Goal: Task Accomplishment & Management: Use online tool/utility

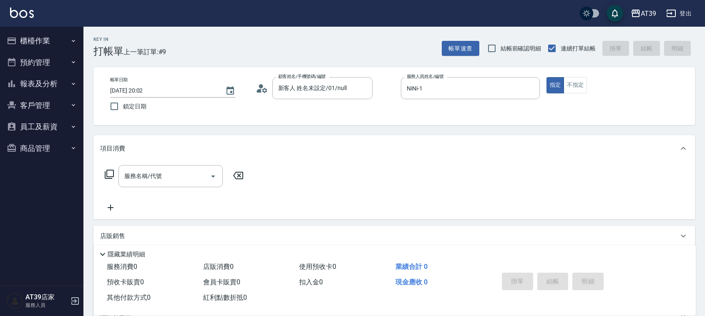
drag, startPoint x: 0, startPoint y: 0, endPoint x: 169, endPoint y: 179, distance: 246.5
click at [169, 179] on input "服務名稱/代號" at bounding box center [164, 176] width 84 height 15
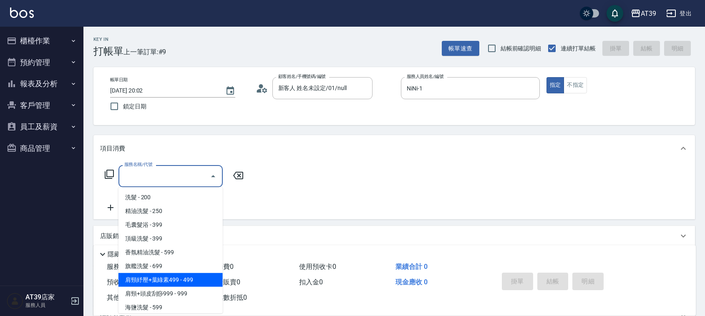
drag, startPoint x: 172, startPoint y: 282, endPoint x: 193, endPoint y: 256, distance: 33.2
click at [172, 281] on span "肩頸紓壓+葉綠素499 - 499" at bounding box center [170, 280] width 104 height 14
type input "肩頸紓壓+葉綠素499(107)"
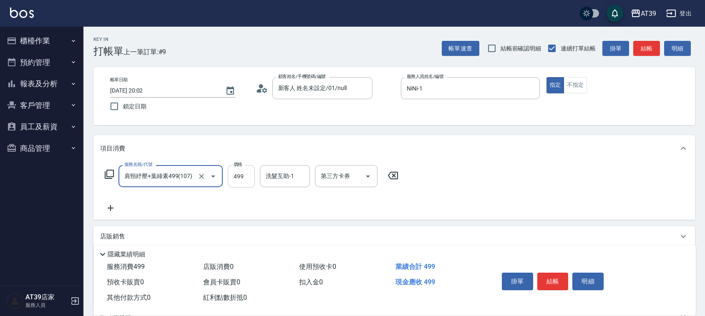
click at [251, 177] on input "499" at bounding box center [241, 176] width 27 height 23
type input "700"
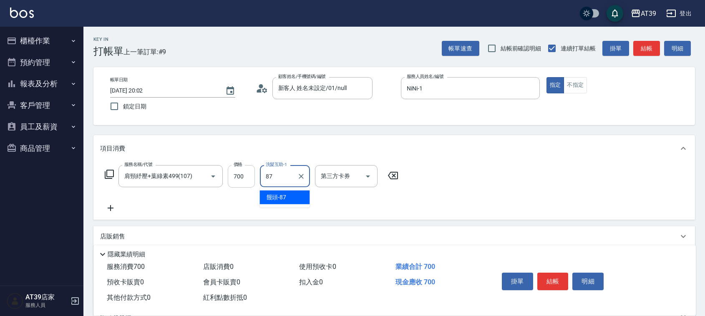
type input "饅頭-87"
click at [575, 82] on button "不指定" at bounding box center [574, 85] width 23 height 16
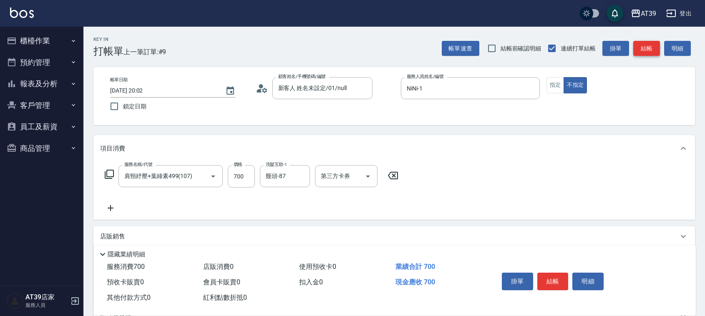
click at [656, 50] on button "結帳" at bounding box center [646, 48] width 27 height 15
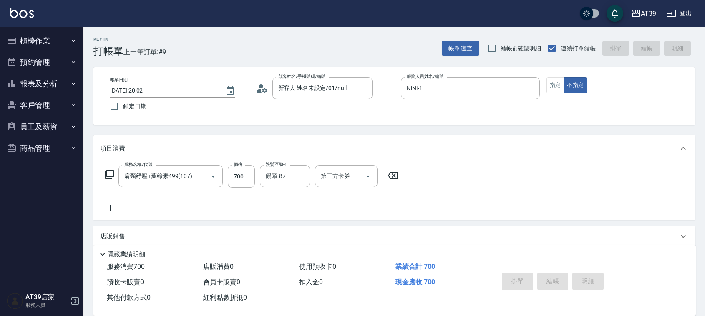
type input "[DATE] 20:56"
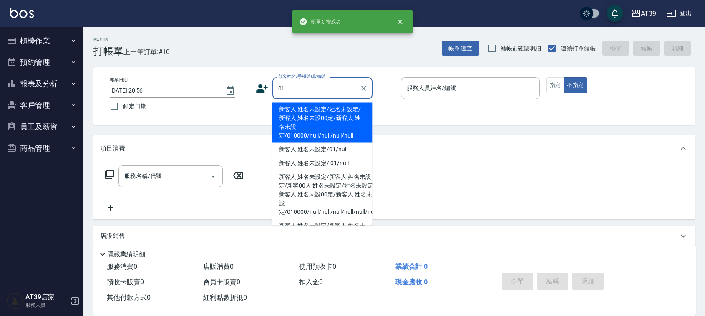
type input "新客人 姓名未設定/姓名未設定/新客人 姓名未設00定/新客人 姓名未設定/010000/null/null/null/null"
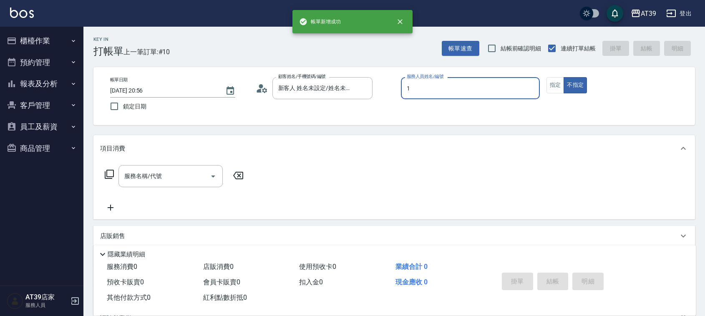
type input "NiNi-1"
type button "false"
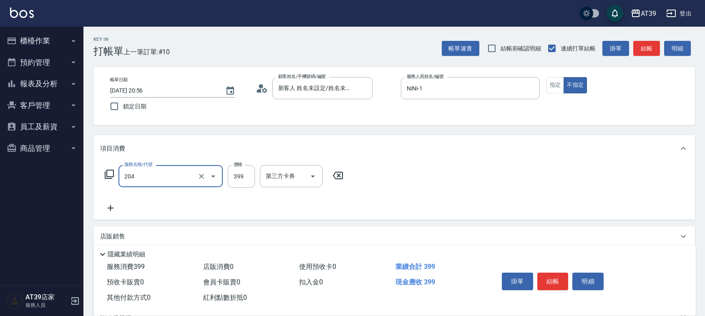
type input "A級洗+剪(204)"
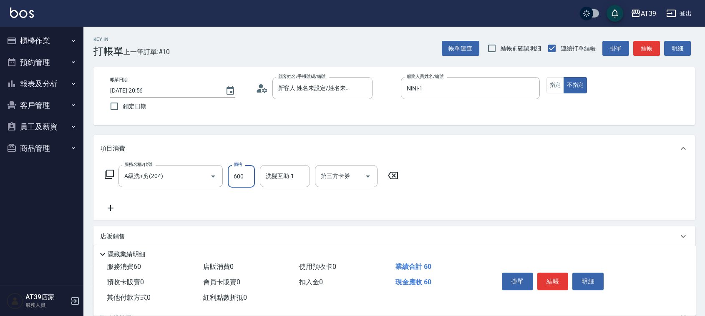
type input "600"
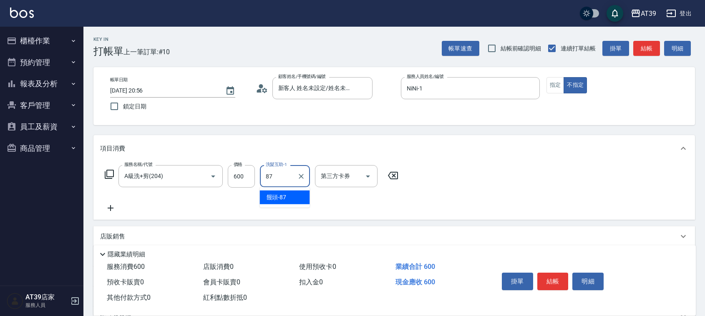
type input "饅頭-87"
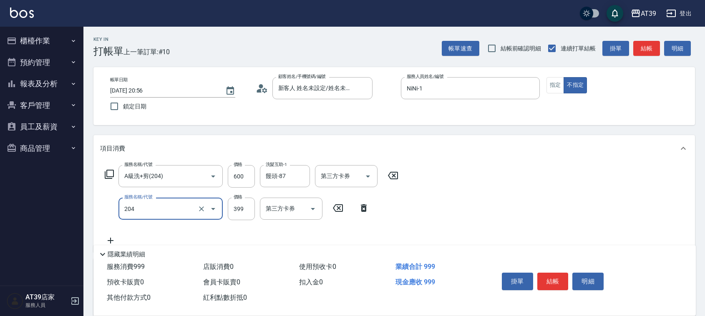
type input "A級洗+剪(204)"
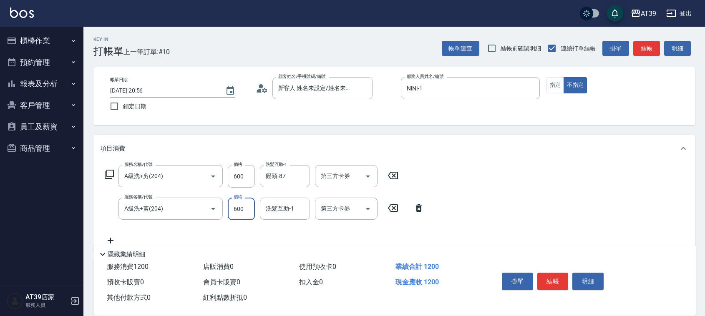
type input "600"
type input "饅頭-87"
click at [559, 88] on button "指定" at bounding box center [555, 85] width 18 height 16
click at [650, 48] on button "結帳" at bounding box center [646, 48] width 27 height 15
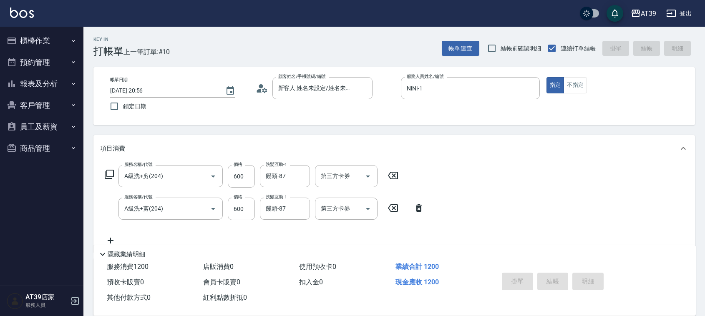
type input "[DATE] 20:57"
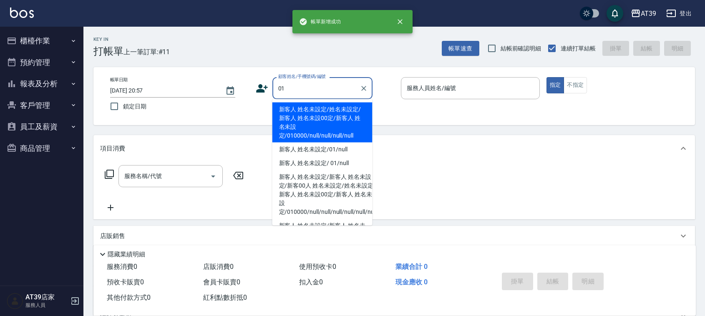
type input "新客人 姓名未設定/姓名未設定/新客人 姓名未設00定/新客人 姓名未設定/010000/null/null/null/null"
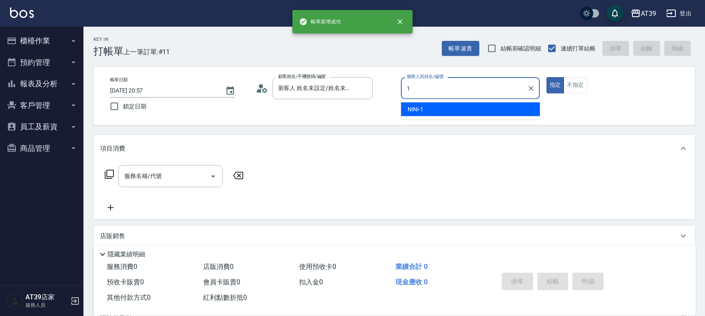
type input "NiNi-1"
type button "true"
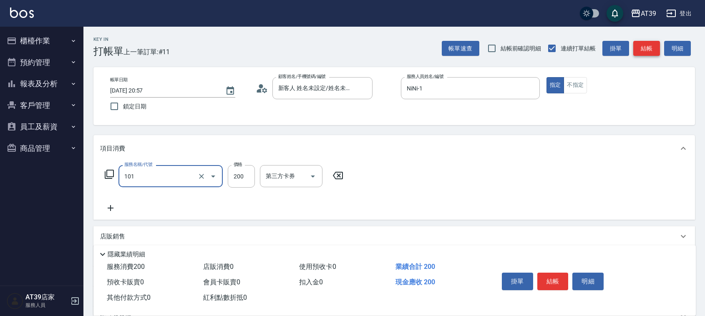
type input "洗髮(101)"
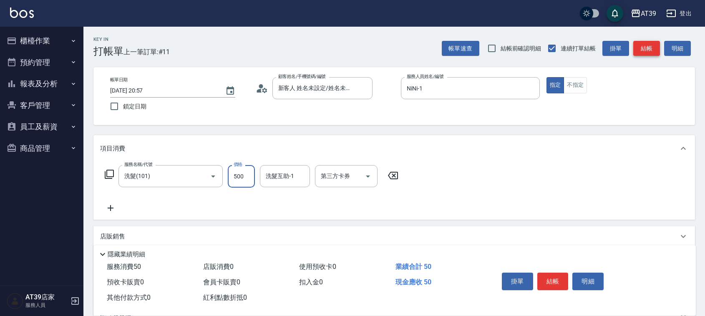
type input "500"
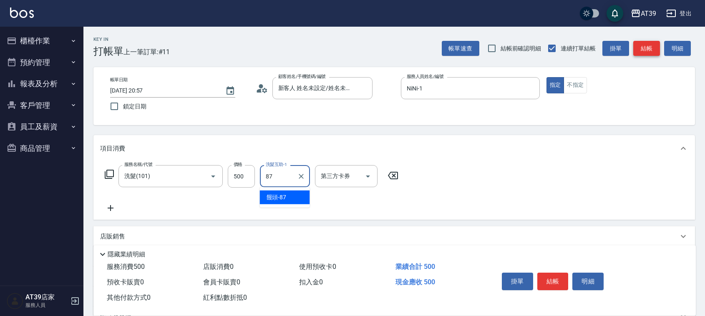
type input "饅頭-87"
drag, startPoint x: 580, startPoint y: 84, endPoint x: 609, endPoint y: 73, distance: 30.7
click at [581, 84] on button "不指定" at bounding box center [574, 85] width 23 height 16
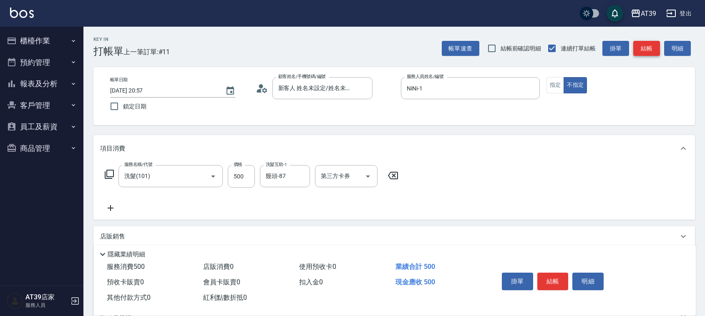
click at [654, 47] on button "結帳" at bounding box center [646, 48] width 27 height 15
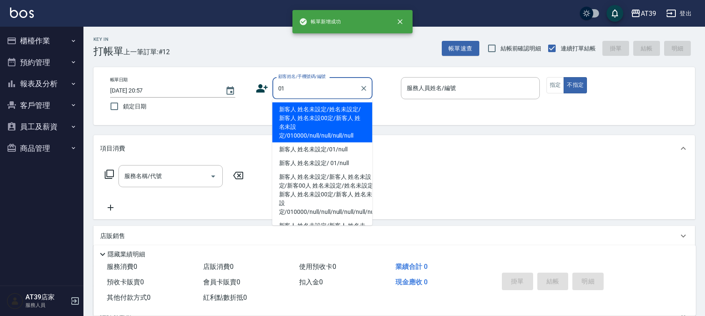
type input "新客人 姓名未設定/姓名未設定/新客人 姓名未設00定/新客人 姓名未設定/010000/null/null/null/null"
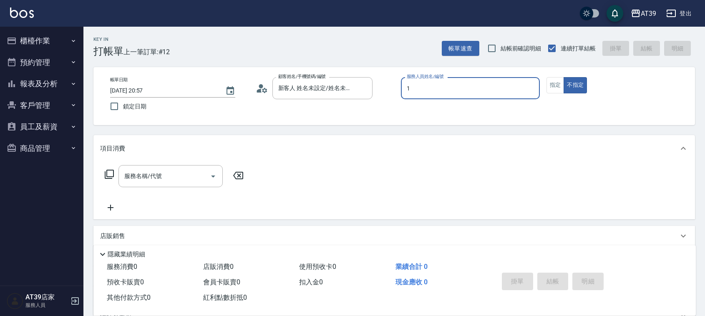
type input "NiNi-1"
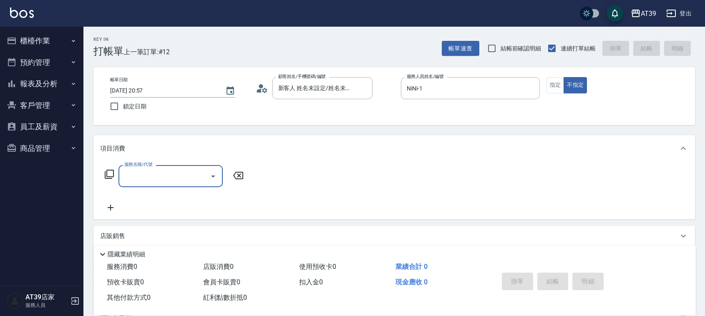
type input "4"
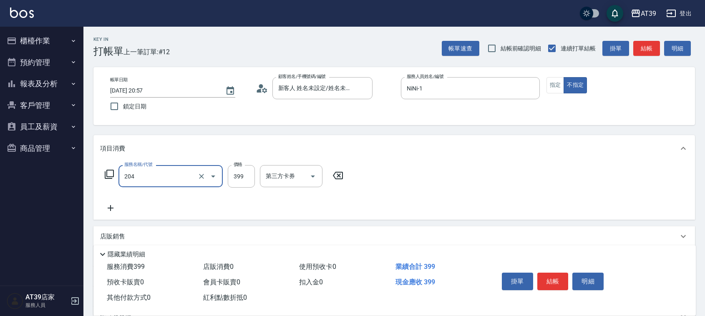
type input "A級洗+剪(204)"
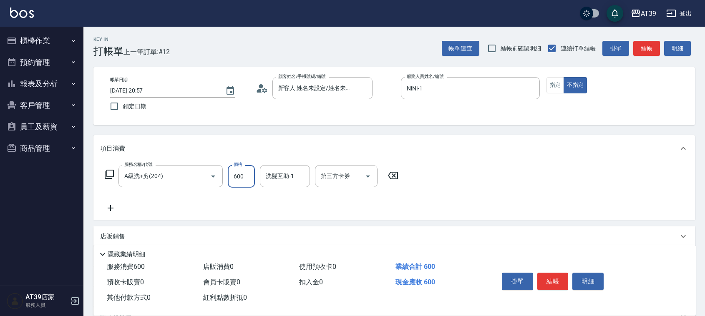
type input "600"
type input "饅頭-87"
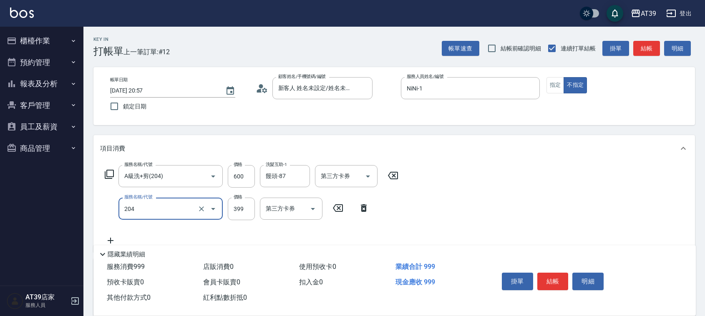
type input "A級洗+剪(204)"
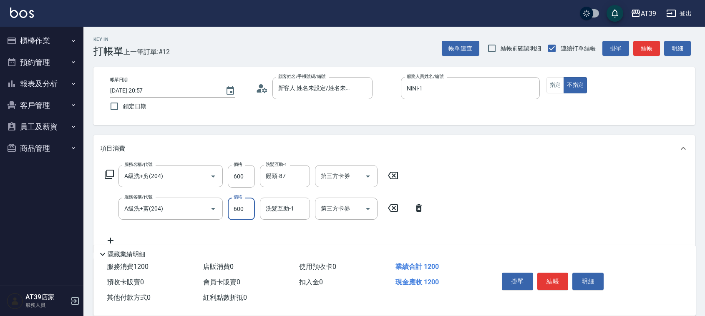
type input "600"
type input "饅頭-87"
click at [550, 83] on button "指定" at bounding box center [555, 85] width 18 height 16
click at [644, 40] on div "帳單速查 結帳前確認明細 連續打單結帳 掛單 結帳 明細" at bounding box center [567, 49] width 253 height 18
click at [639, 51] on button "結帳" at bounding box center [646, 48] width 27 height 15
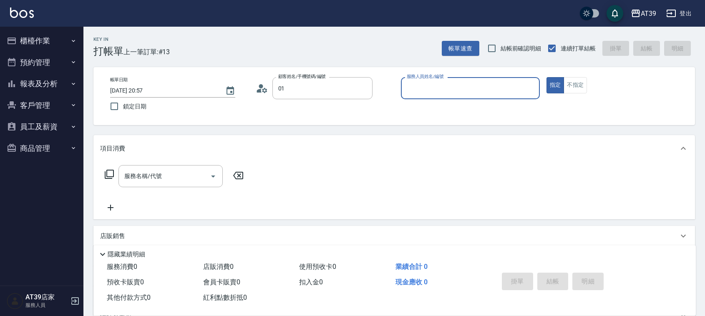
type input "新客人 姓名未設定/姓名未設定/新客人 姓名未設00定/新客人 姓名未設定/010000/null/null/null/null"
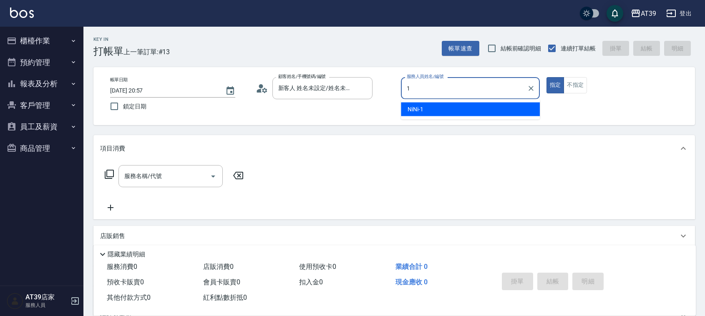
type input "NiNi-1"
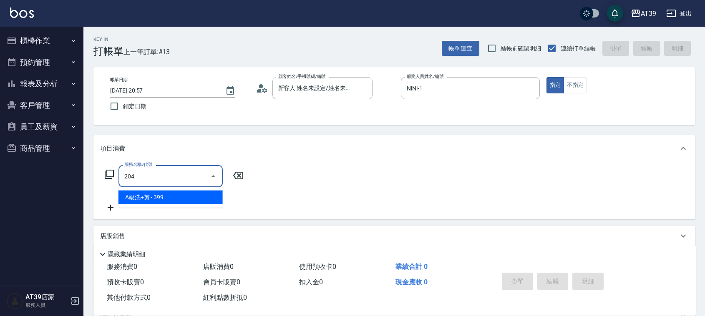
type input "A級洗+剪(204)"
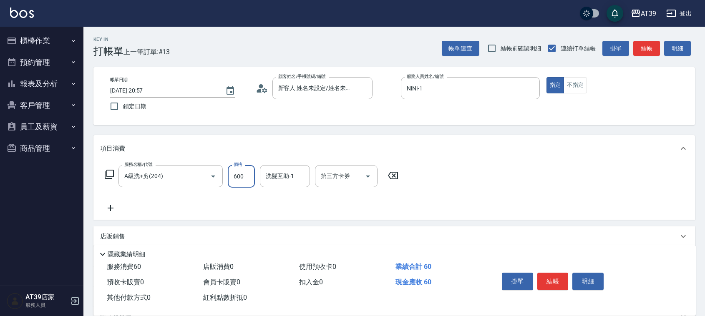
type input "600"
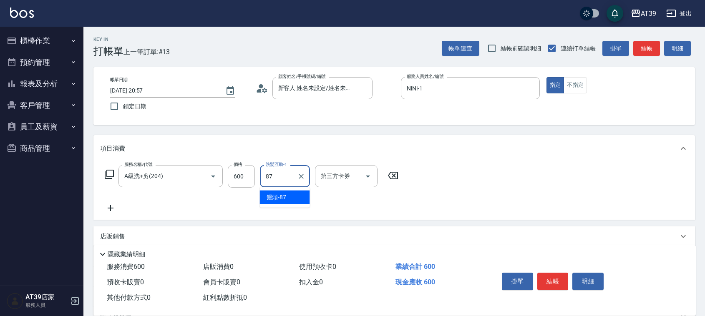
type input "饅頭-87"
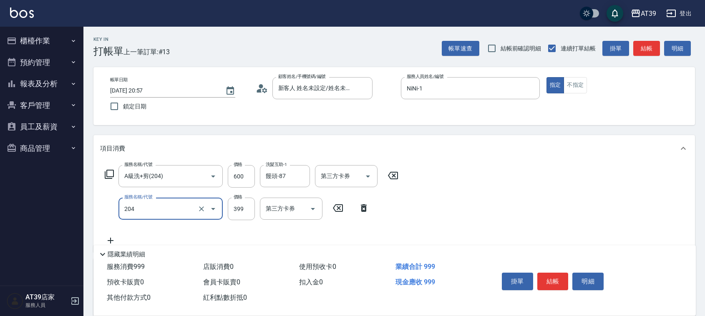
type input "A級洗+剪(204)"
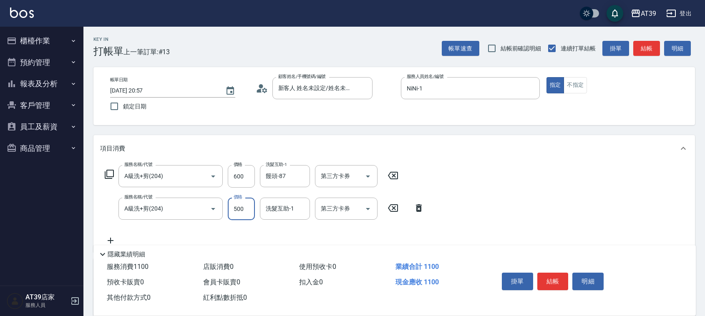
type input "500"
type input "饅頭-87"
click at [638, 51] on button "結帳" at bounding box center [646, 48] width 27 height 15
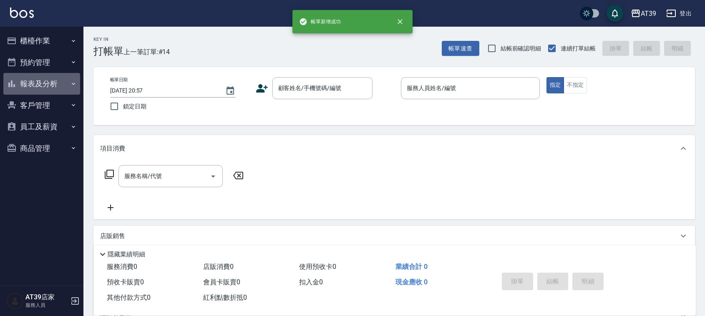
click at [45, 80] on button "報表及分析" at bounding box center [41, 84] width 77 height 22
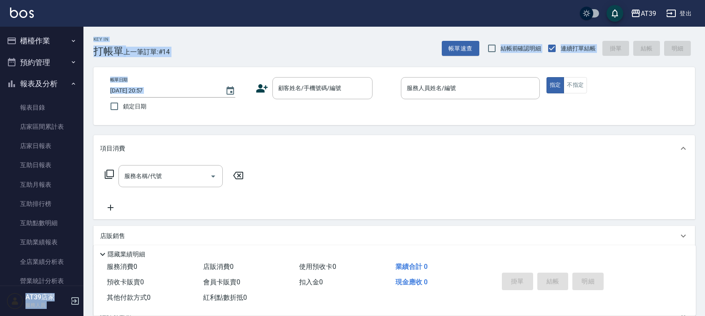
drag, startPoint x: 78, startPoint y: 78, endPoint x: 84, endPoint y: 113, distance: 36.0
click at [84, 113] on div "AT39 登出 櫃檯作業 打帳單 帳單列表 現金收支登錄 每日結帳 排班表 現場電腦打卡 預約管理 預約管理 單日預約紀錄 單週預約紀錄 報表及分析 報表目錄…" at bounding box center [352, 203] width 705 height 406
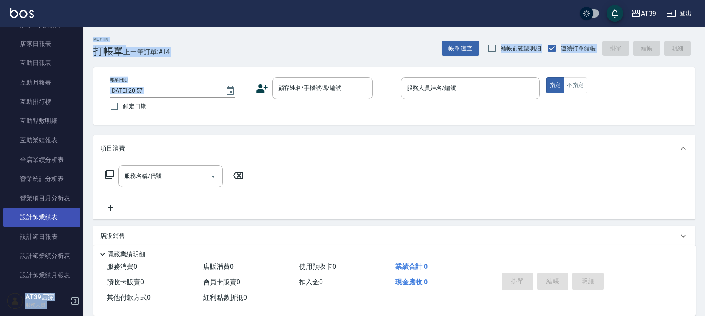
scroll to position [120, 0]
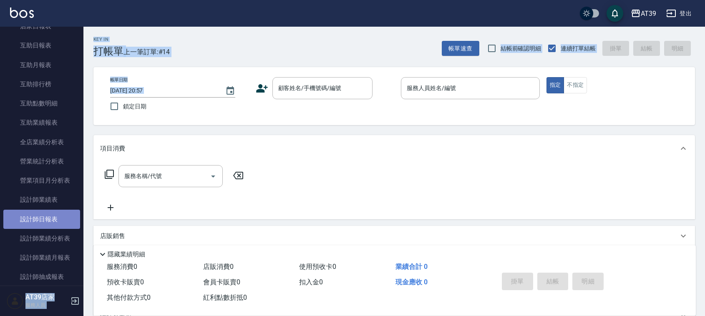
click at [49, 216] on link "設計師日報表" at bounding box center [41, 219] width 77 height 19
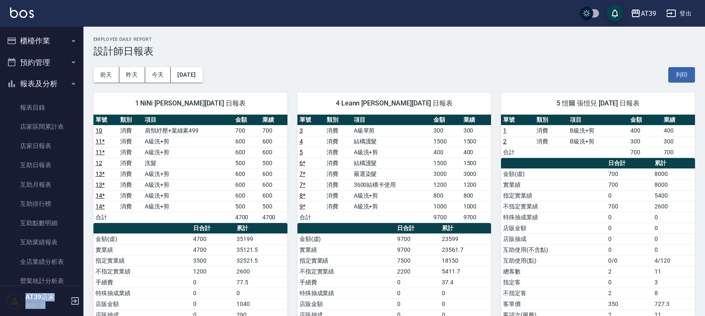
click at [30, 47] on button "櫃檯作業" at bounding box center [41, 41] width 77 height 22
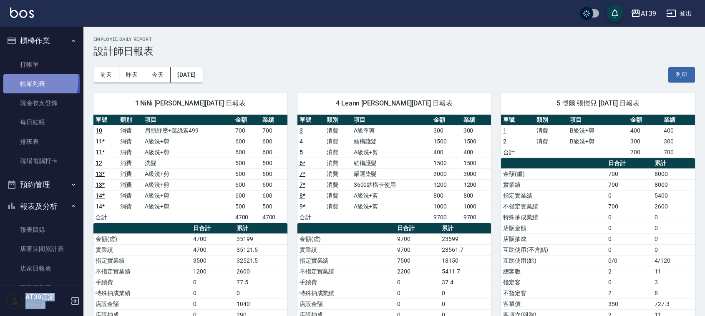
click at [33, 80] on link "帳單列表" at bounding box center [41, 83] width 77 height 19
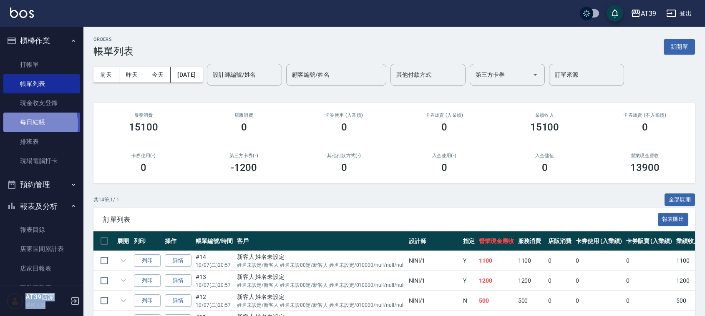
click at [29, 124] on link "每日結帳" at bounding box center [41, 122] width 77 height 19
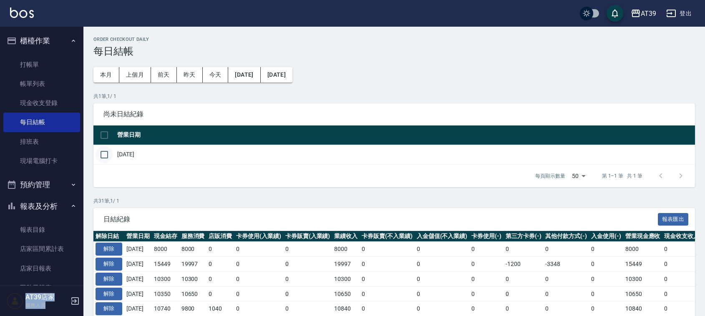
click at [107, 155] on input "checkbox" at bounding box center [104, 155] width 18 height 18
checkbox input "true"
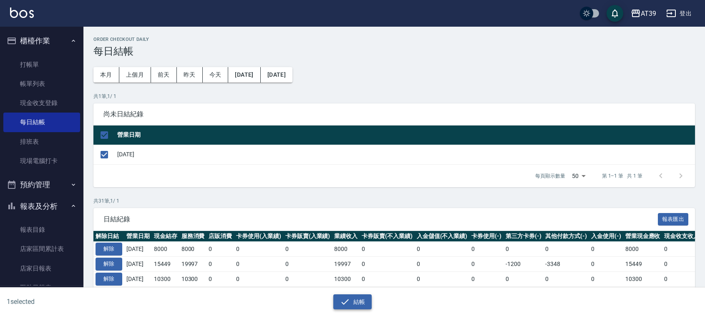
click at [361, 303] on button "結帳" at bounding box center [352, 301] width 39 height 15
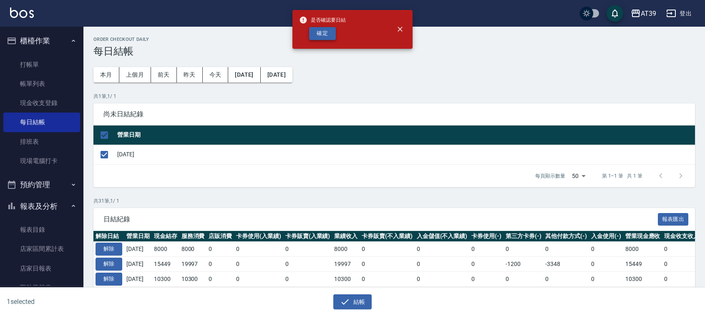
click at [319, 38] on button "確定" at bounding box center [322, 33] width 27 height 13
checkbox input "false"
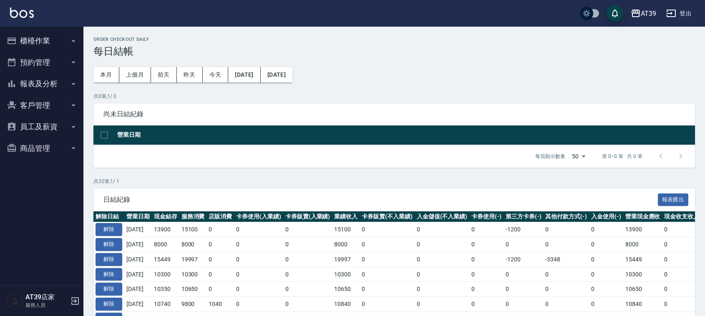
click at [15, 90] on button "報表及分析" at bounding box center [41, 84] width 77 height 22
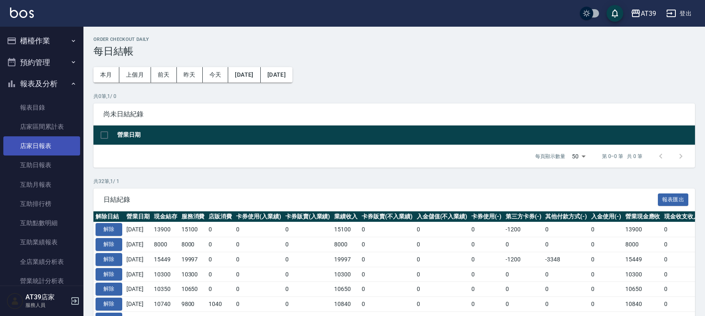
click at [42, 140] on link "店家日報表" at bounding box center [41, 145] width 77 height 19
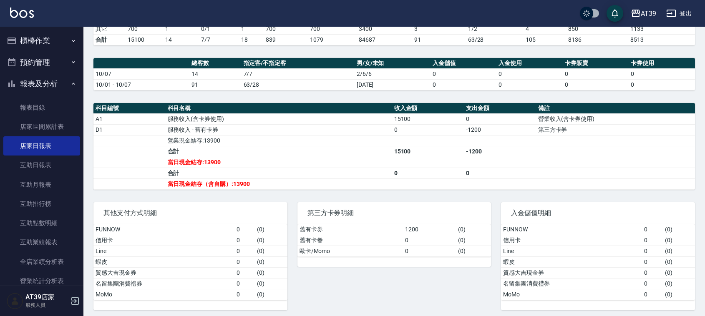
drag, startPoint x: 364, startPoint y: 95, endPoint x: 377, endPoint y: 147, distance: 54.3
